Goal: Navigation & Orientation: Find specific page/section

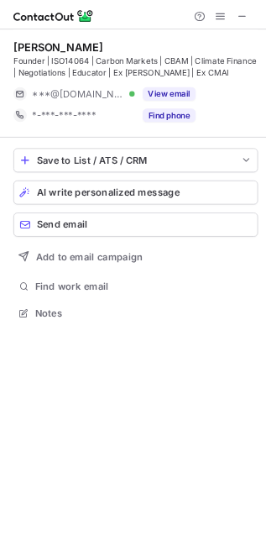
scroll to position [380, 266]
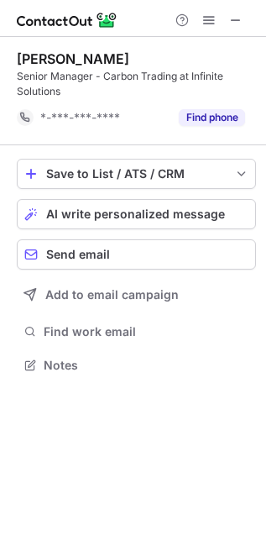
scroll to position [8, 8]
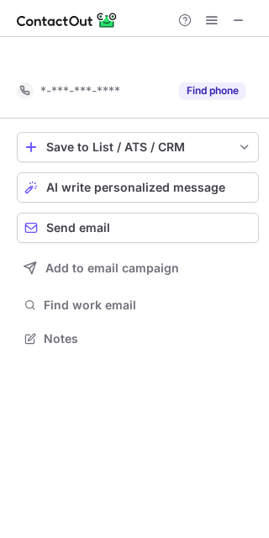
scroll to position [300, 269]
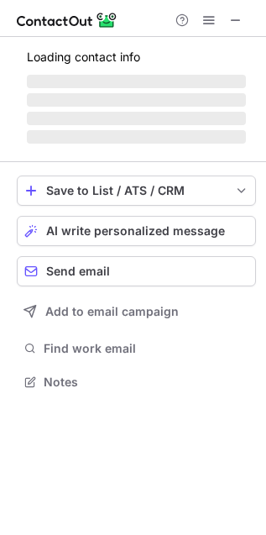
scroll to position [380, 266]
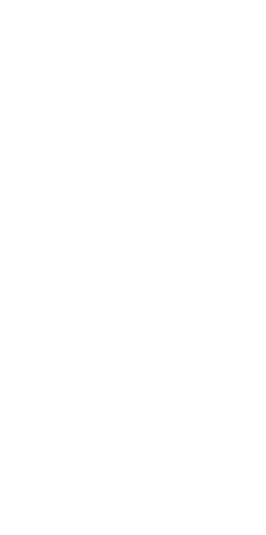
scroll to position [380, 266]
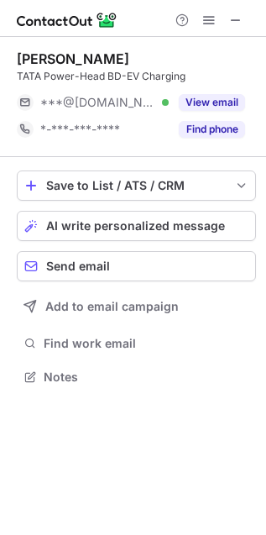
scroll to position [366, 266]
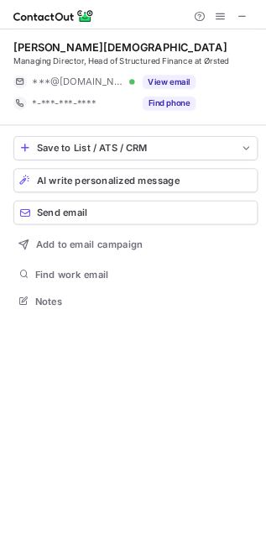
scroll to position [380, 266]
